Goal: Ask a question

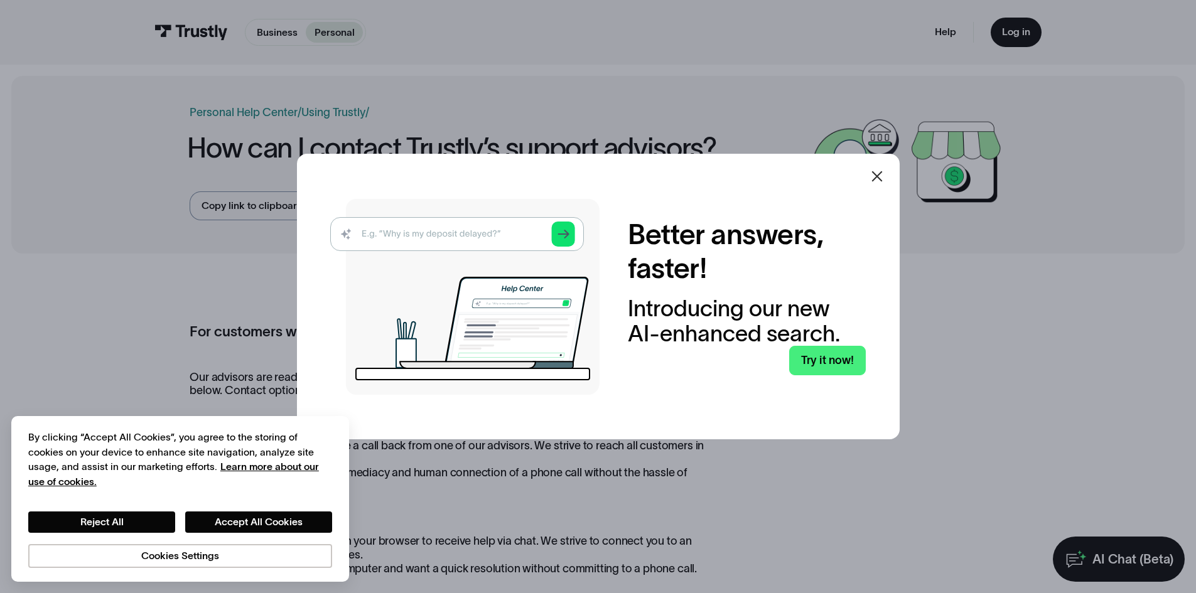
click at [882, 178] on icon at bounding box center [876, 176] width 11 height 11
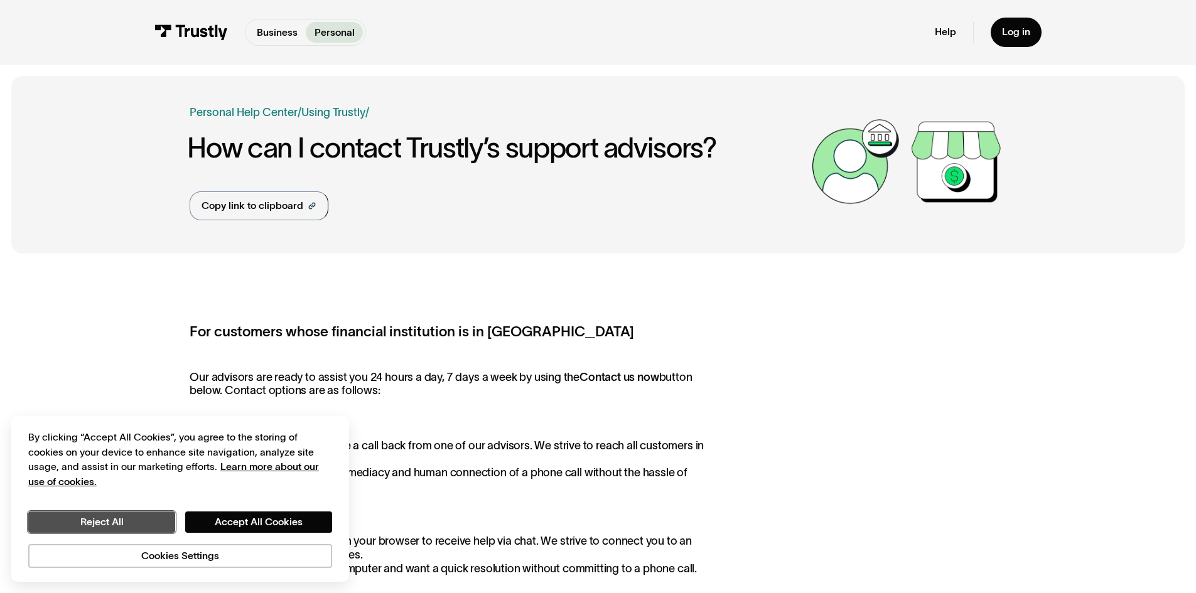
click at [110, 516] on button "Reject All" at bounding box center [101, 522] width 147 height 21
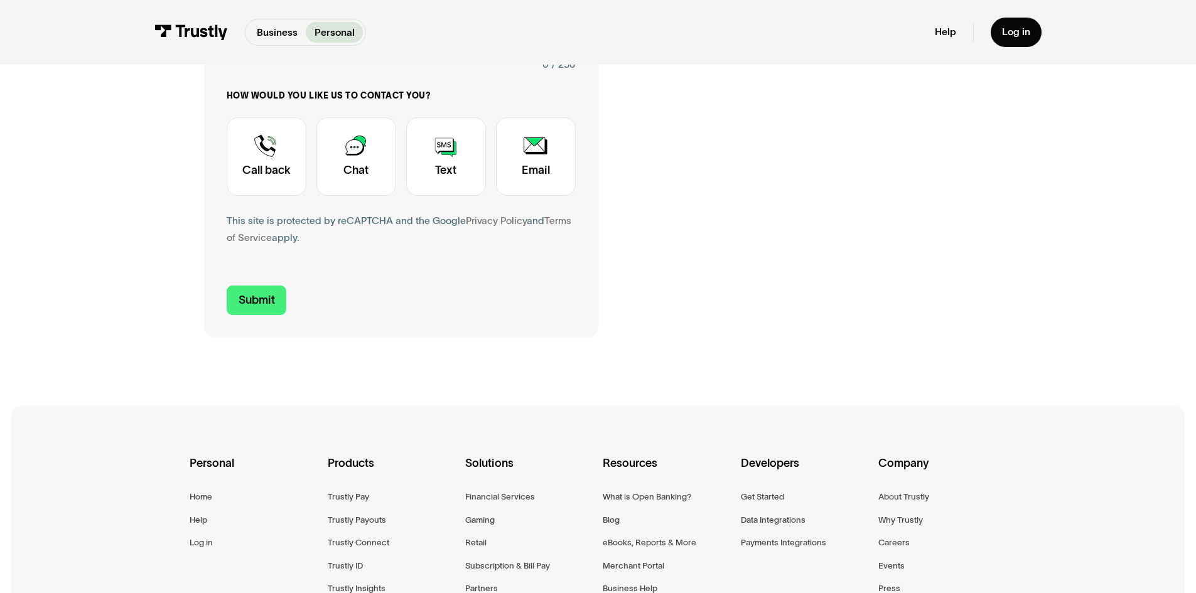
scroll to position [439, 0]
